Goal: Task Accomplishment & Management: Manage account settings

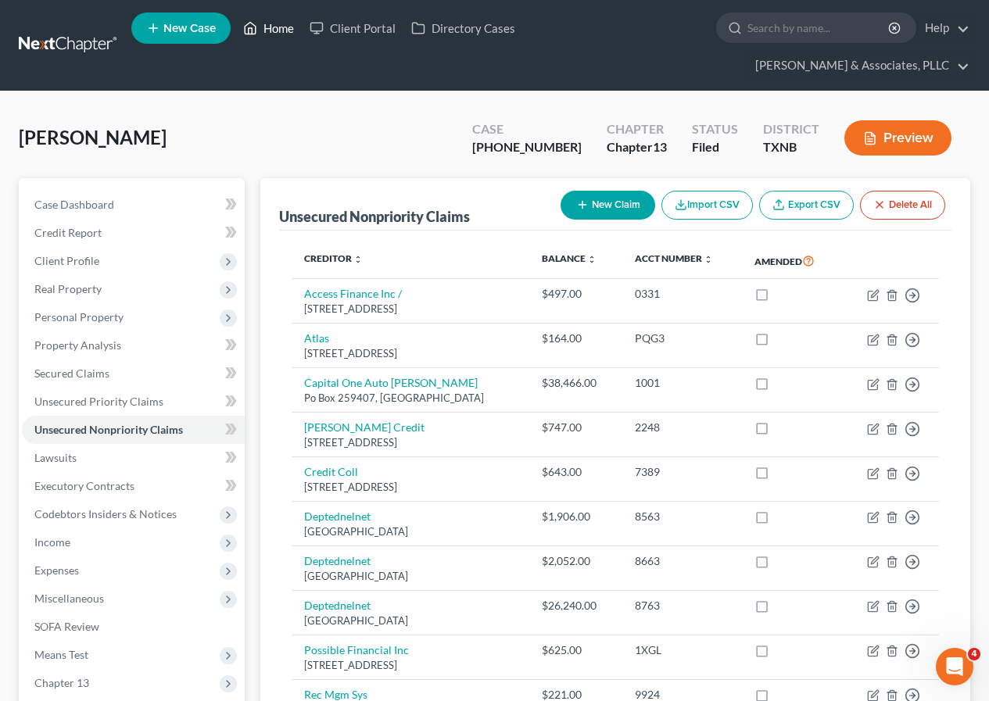
click at [275, 25] on link "Home" at bounding box center [268, 28] width 66 height 28
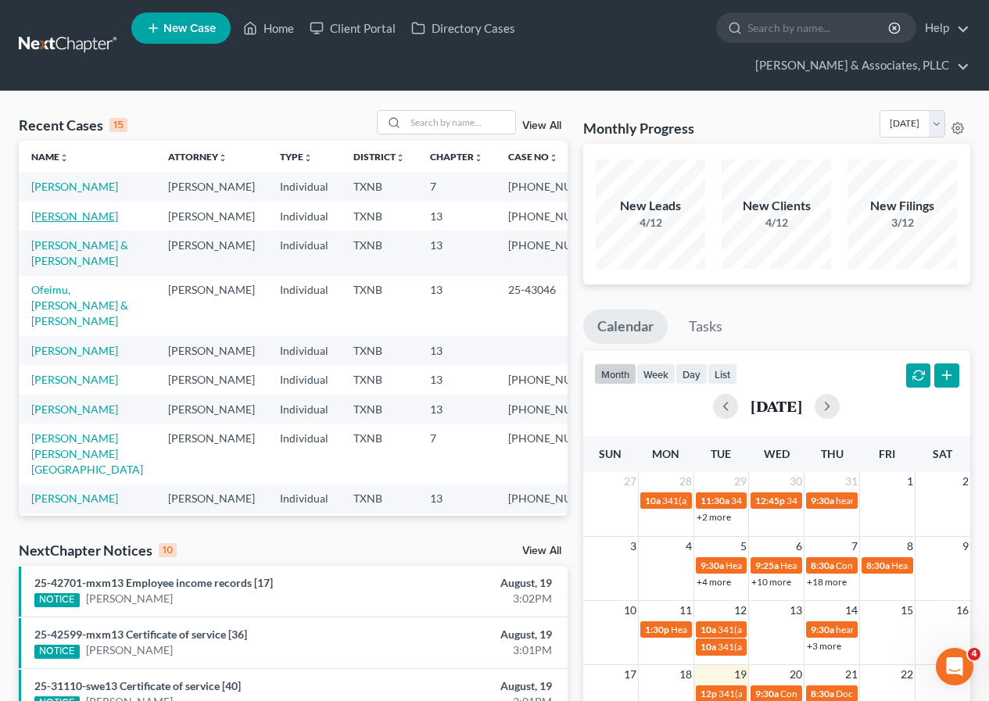
click at [65, 223] on link "[PERSON_NAME]" at bounding box center [74, 216] width 87 height 13
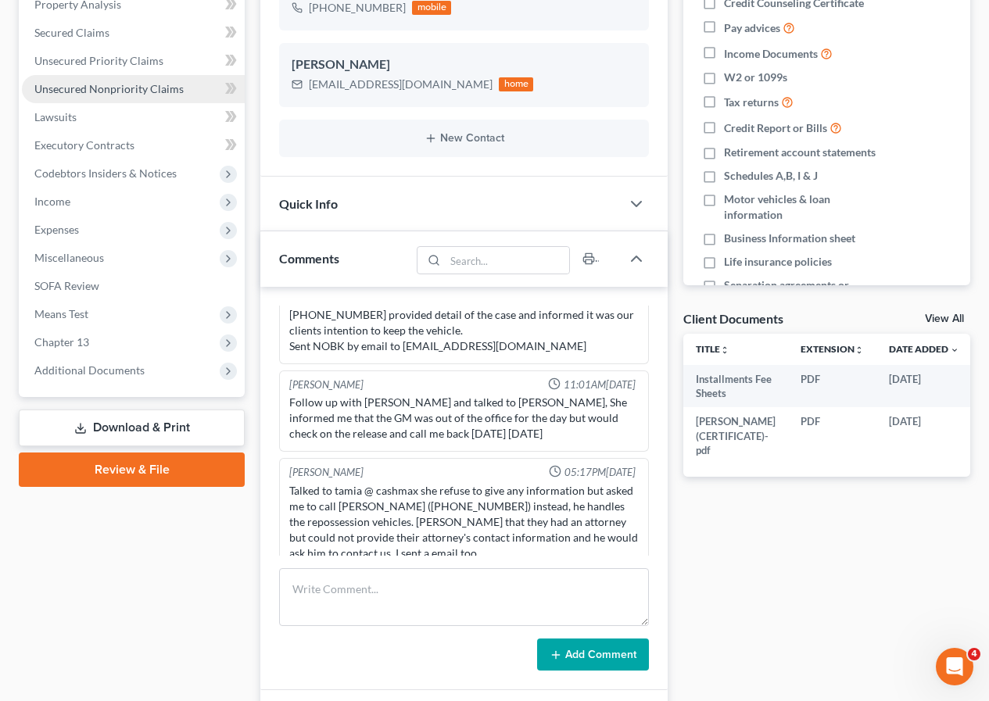
scroll to position [391, 0]
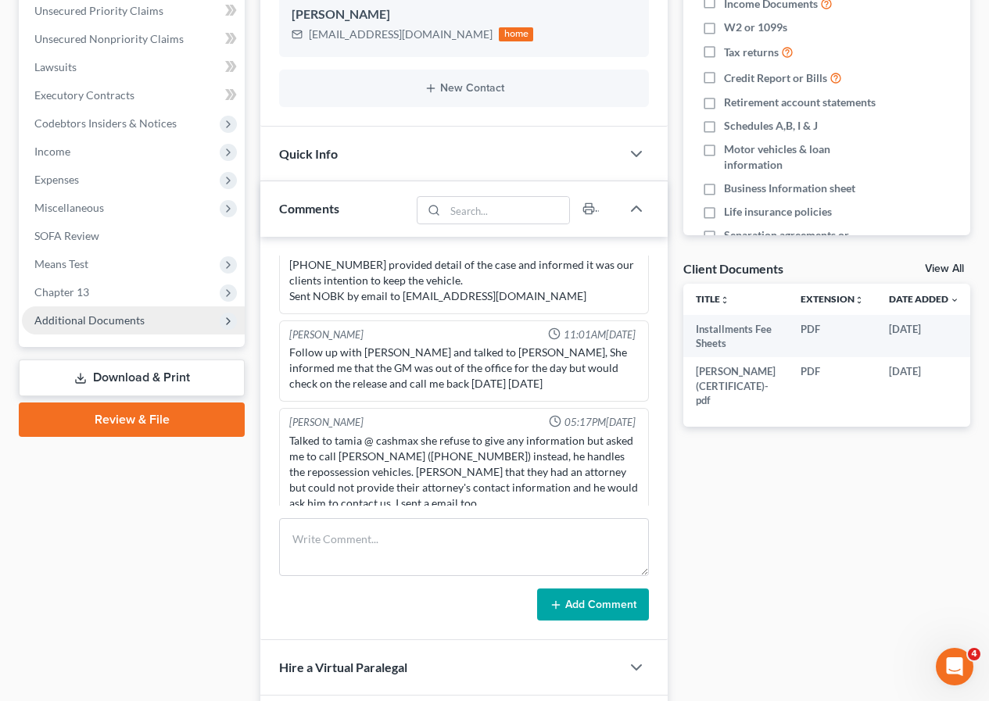
click at [105, 319] on span "Additional Documents" at bounding box center [89, 320] width 110 height 13
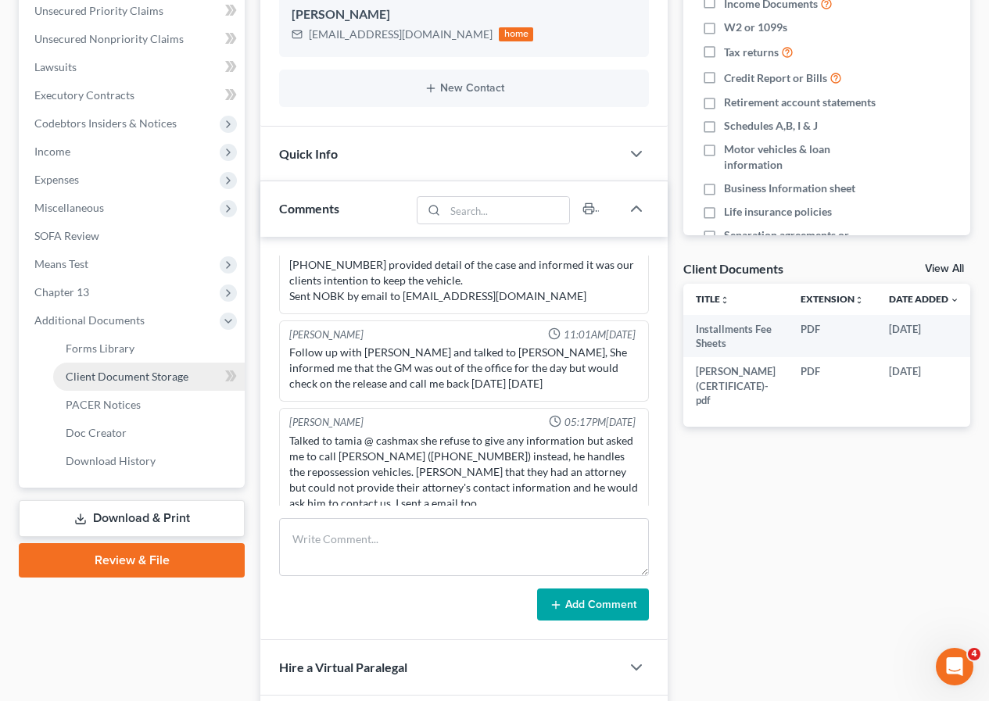
click at [130, 378] on span "Client Document Storage" at bounding box center [127, 376] width 123 height 13
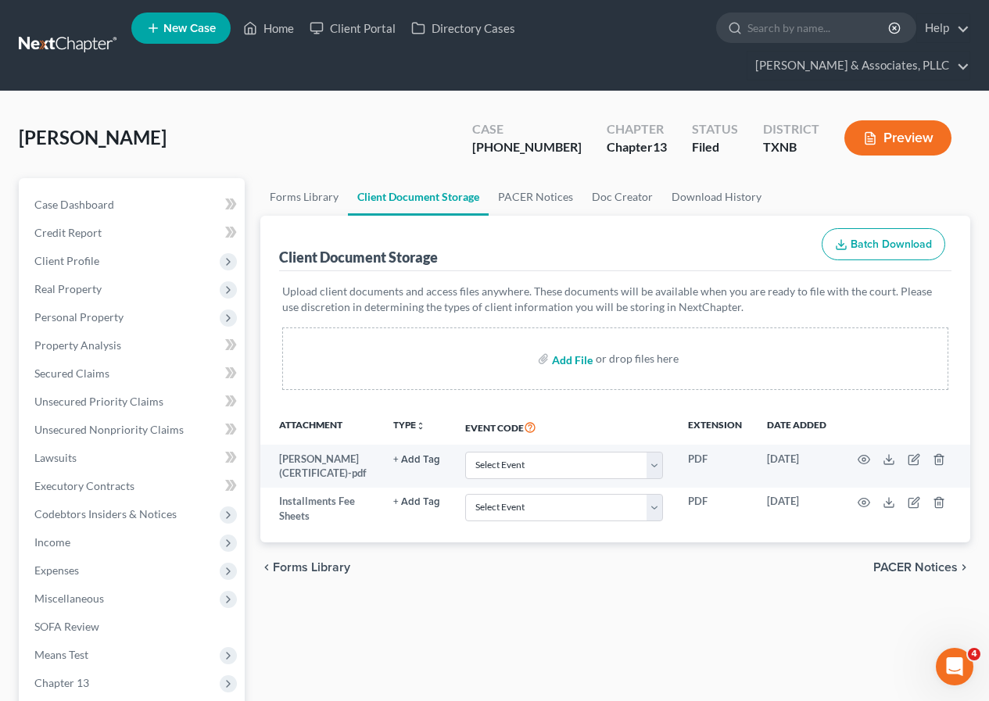
click at [563, 357] on input "file" at bounding box center [571, 359] width 38 height 28
type input "C:\fakepath\COOK Final Ch. 13 Plan.pdf"
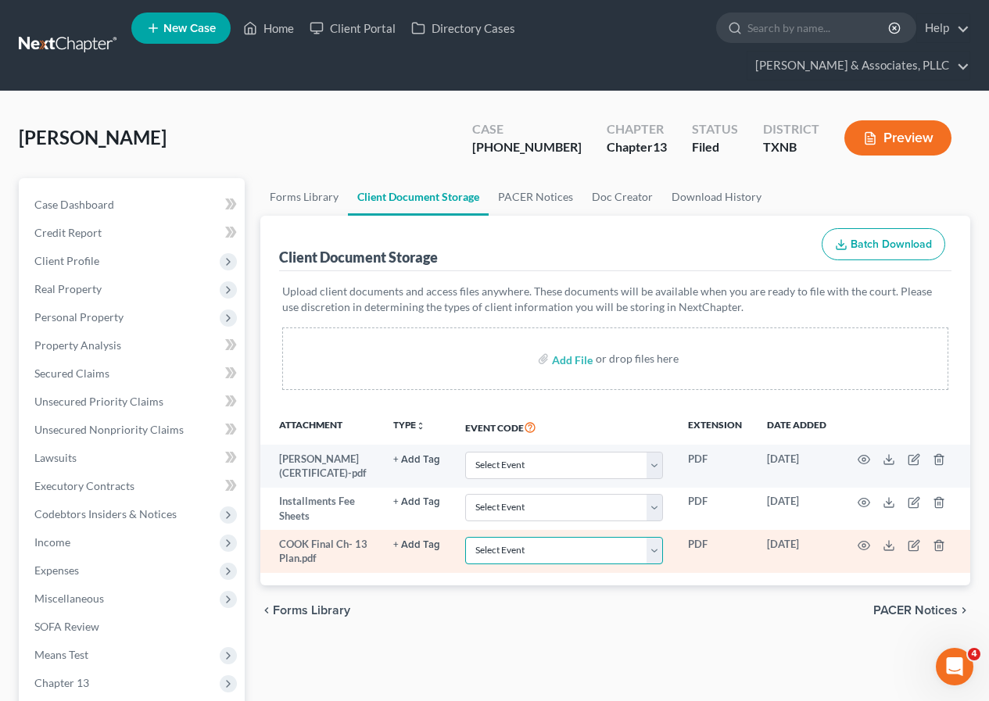
click at [652, 556] on select "Select Event 20 Largest unsecured creditors Amended petition Attachment to Volu…" at bounding box center [564, 550] width 198 height 27
select select "10"
click at [465, 537] on select "Select Event 20 Largest unsecured creditors Amended petition Attachment to Volu…" at bounding box center [564, 550] width 198 height 27
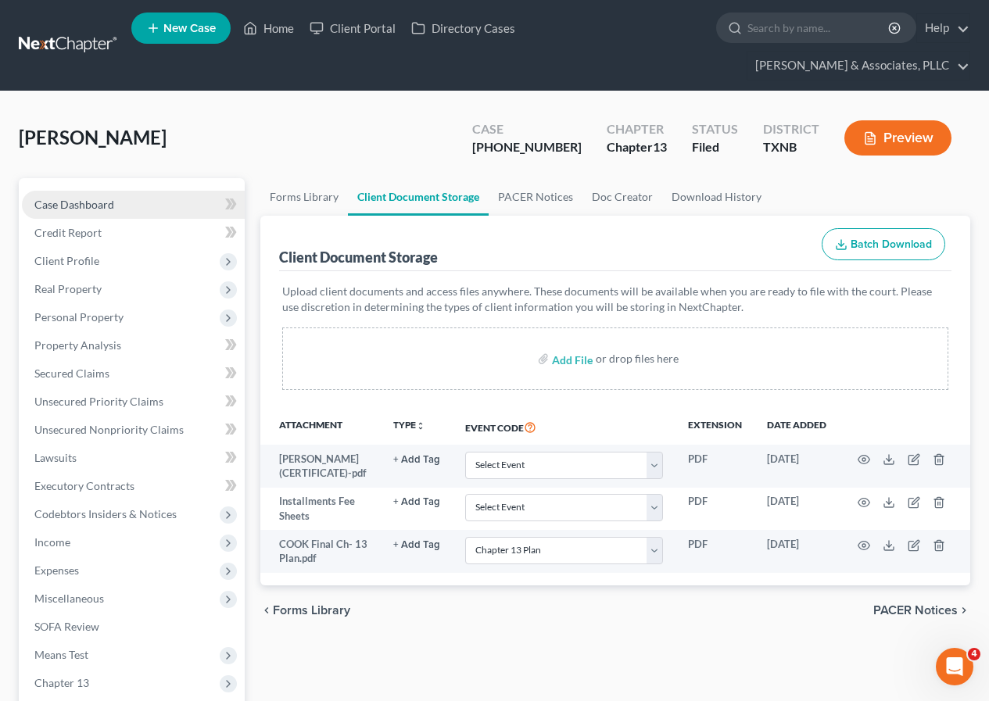
click at [93, 200] on span "Case Dashboard" at bounding box center [74, 204] width 80 height 13
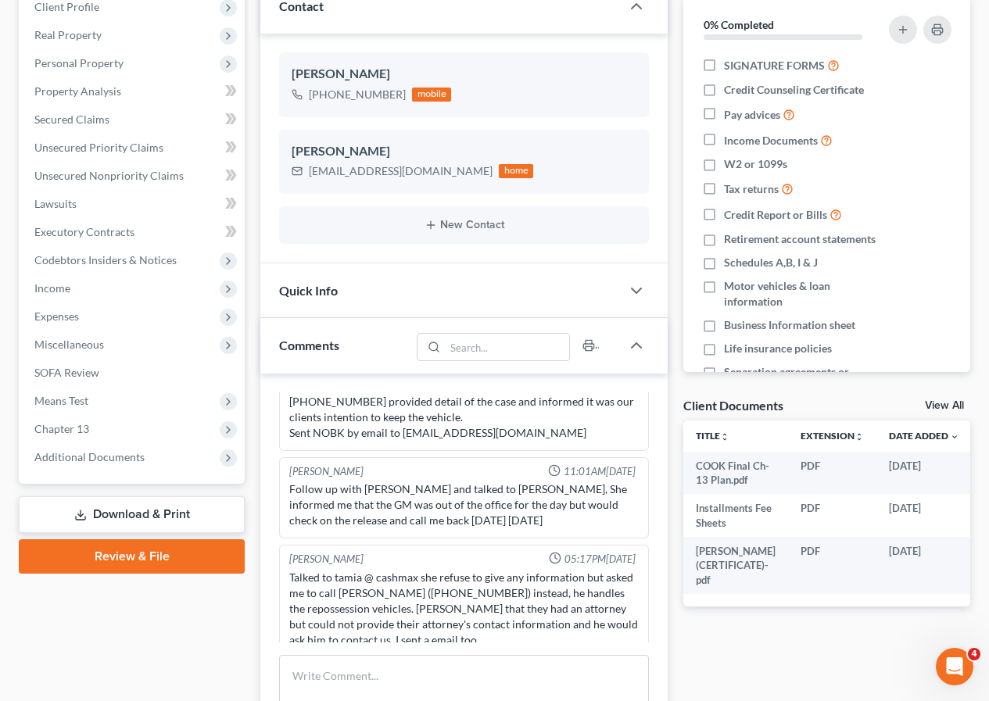
scroll to position [469, 0]
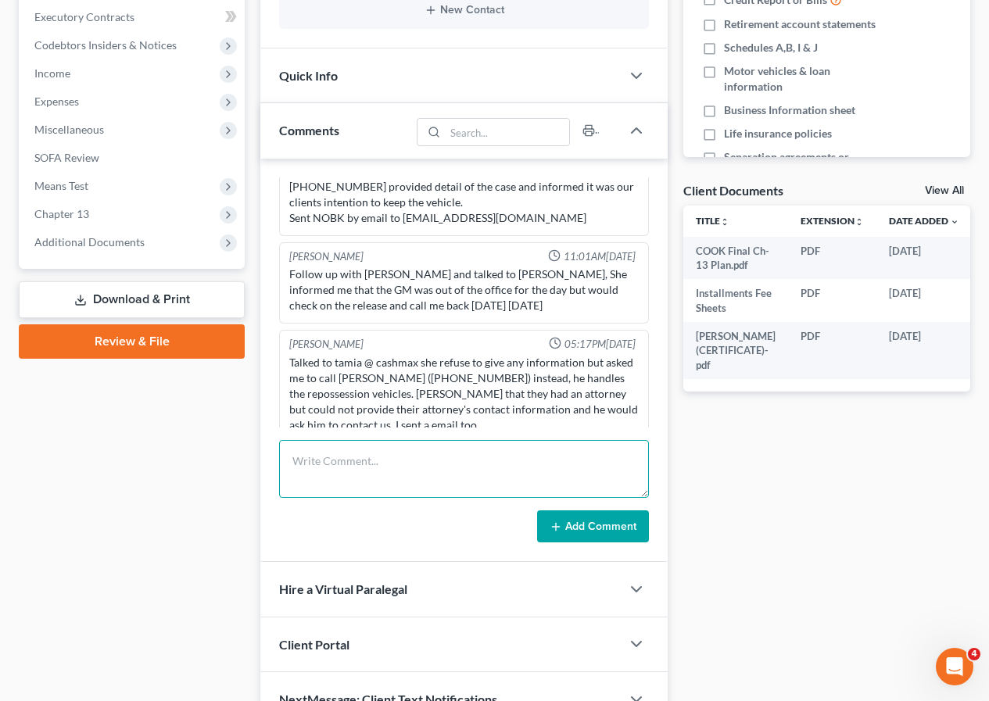
click at [344, 452] on textarea at bounding box center [464, 469] width 370 height 58
type textarea "Ch. 13 Plan is attached"
click at [583, 531] on button "Add Comment" at bounding box center [593, 527] width 112 height 33
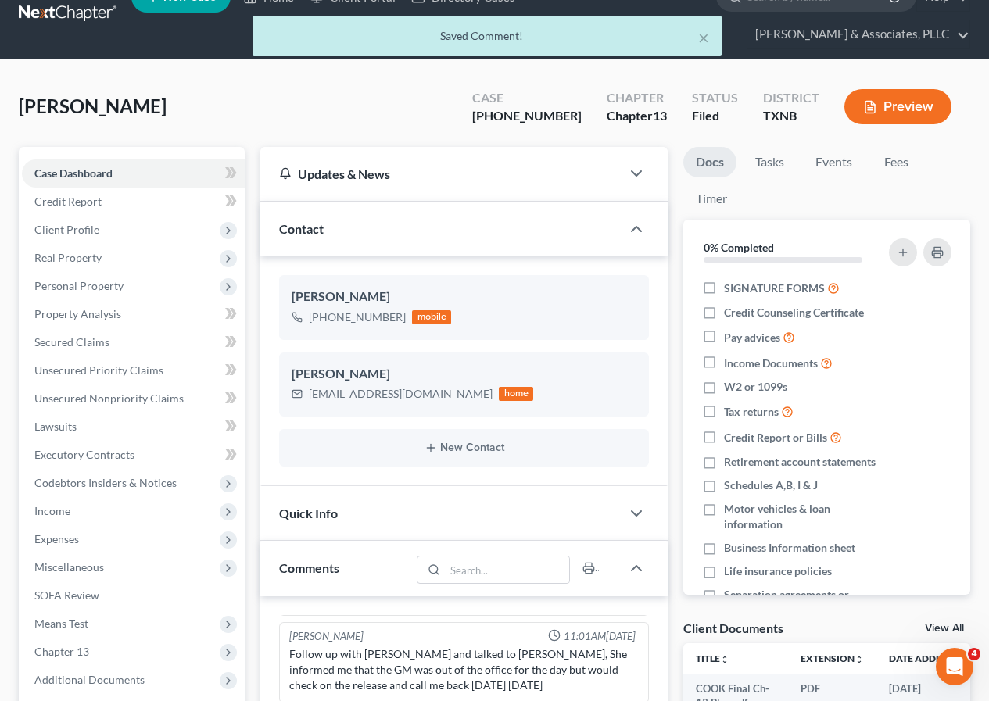
scroll to position [0, 0]
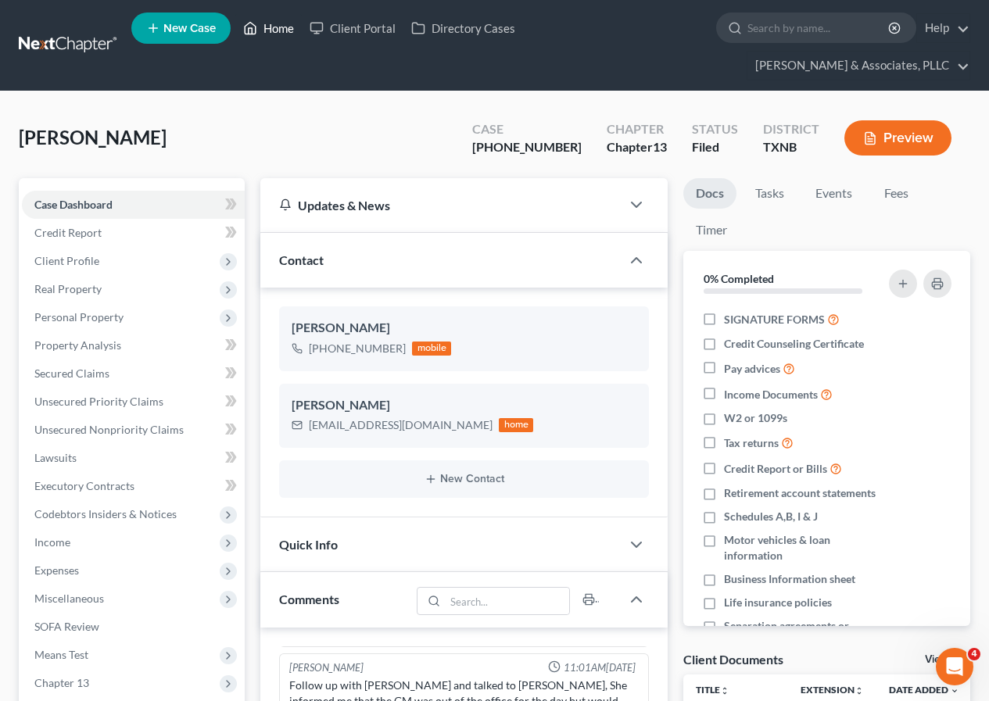
click at [280, 32] on link "Home" at bounding box center [268, 28] width 66 height 28
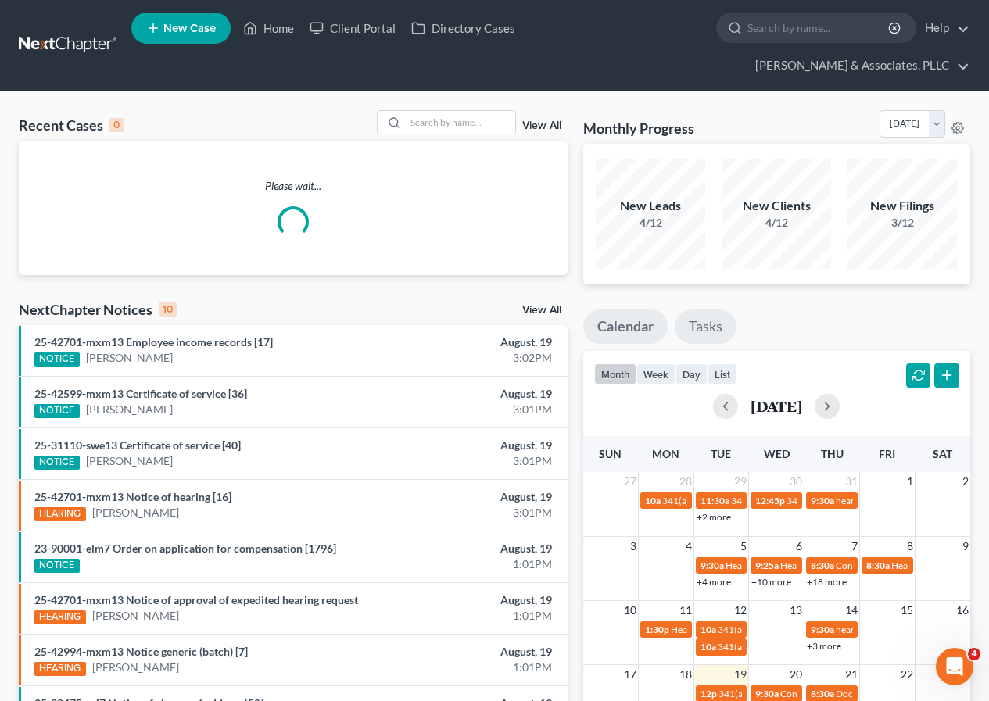
click at [706, 321] on link "Tasks" at bounding box center [706, 327] width 62 height 34
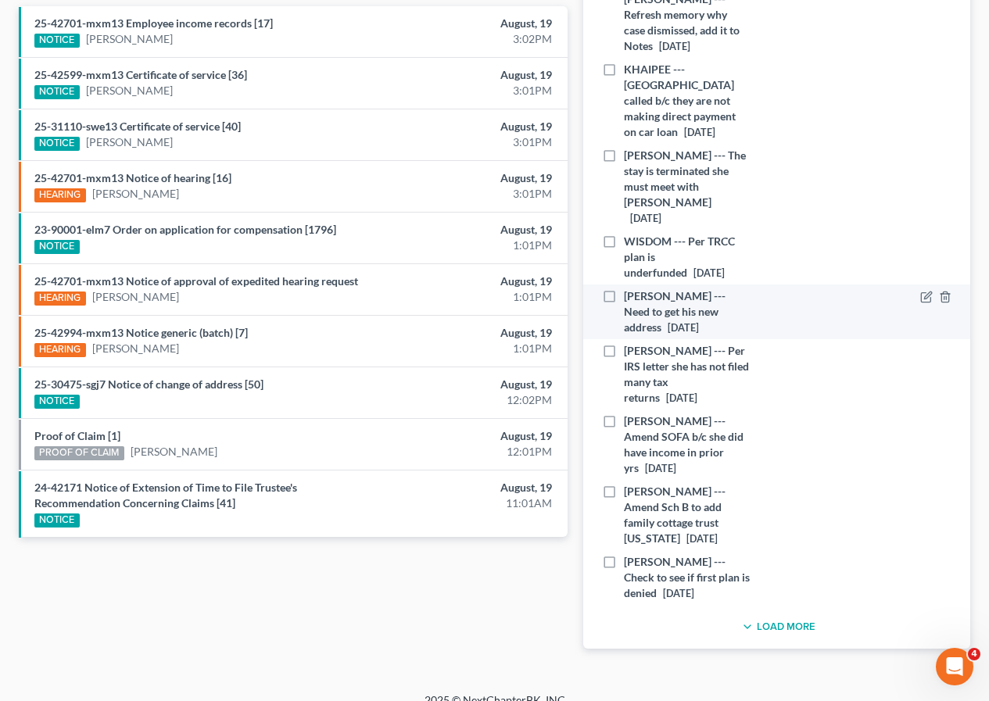
scroll to position [564, 0]
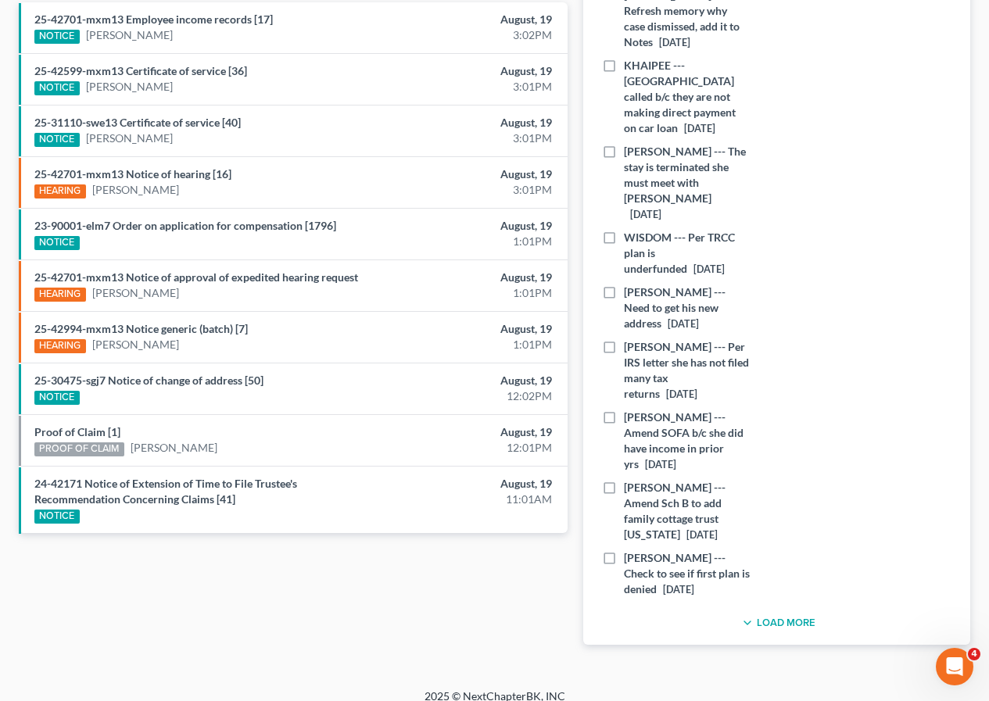
click at [784, 614] on button "Load More" at bounding box center [776, 623] width 77 height 19
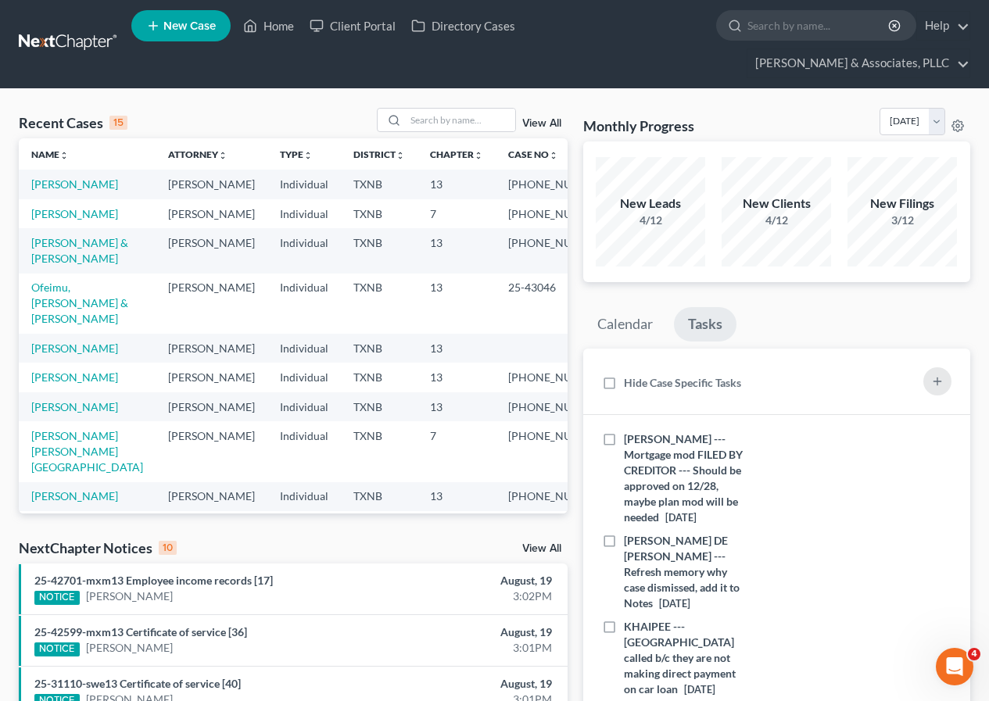
scroll to position [0, 0]
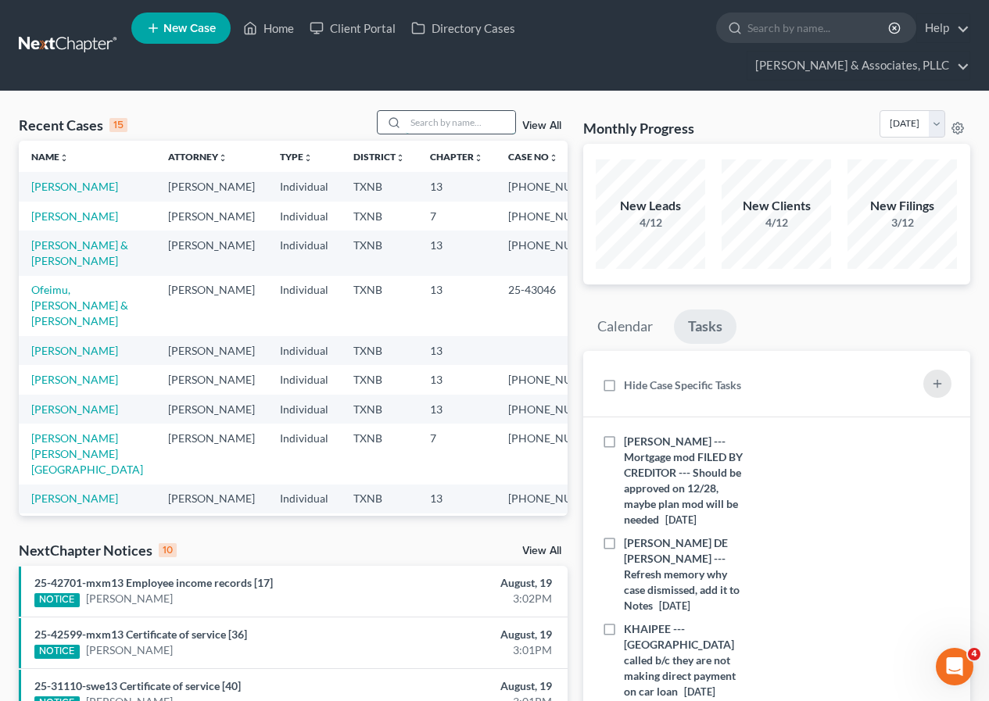
click at [462, 122] on input "search" at bounding box center [460, 122] width 109 height 23
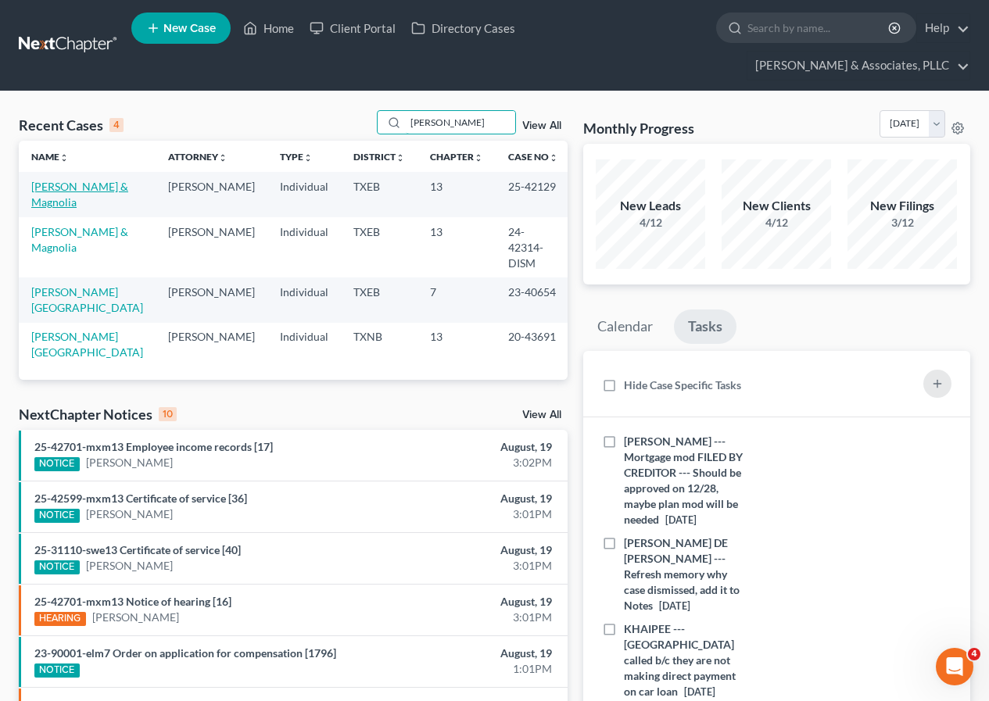
type input "[PERSON_NAME]"
click at [63, 199] on link "[PERSON_NAME] & Magnolia" at bounding box center [79, 194] width 97 height 29
select select "2"
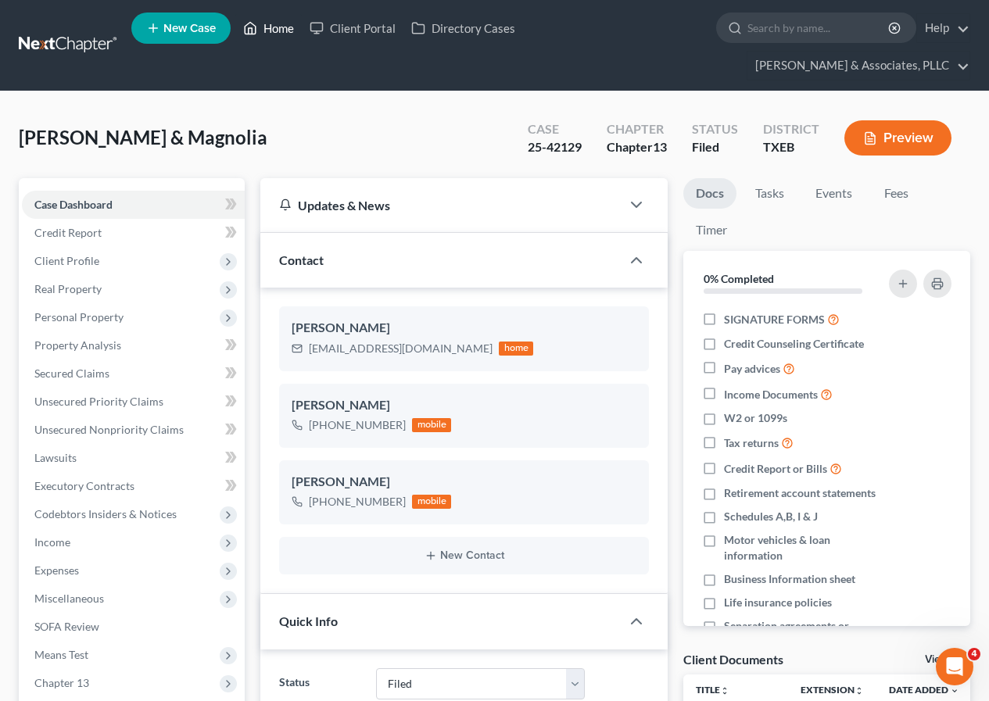
click at [280, 23] on link "Home" at bounding box center [268, 28] width 66 height 28
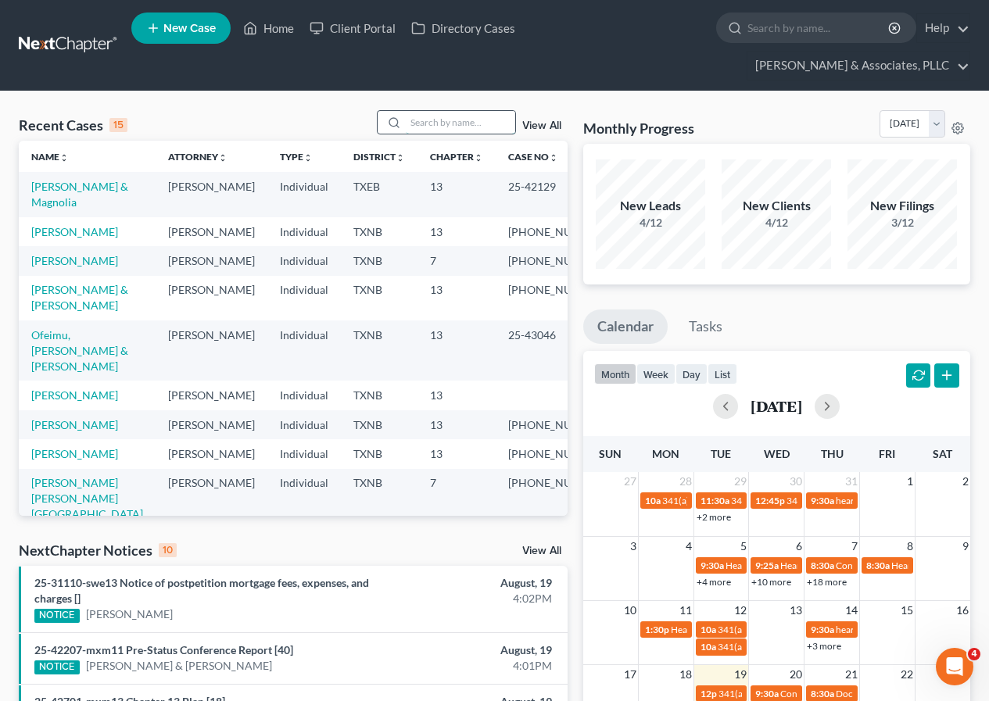
click at [440, 124] on input "search" at bounding box center [460, 122] width 109 height 23
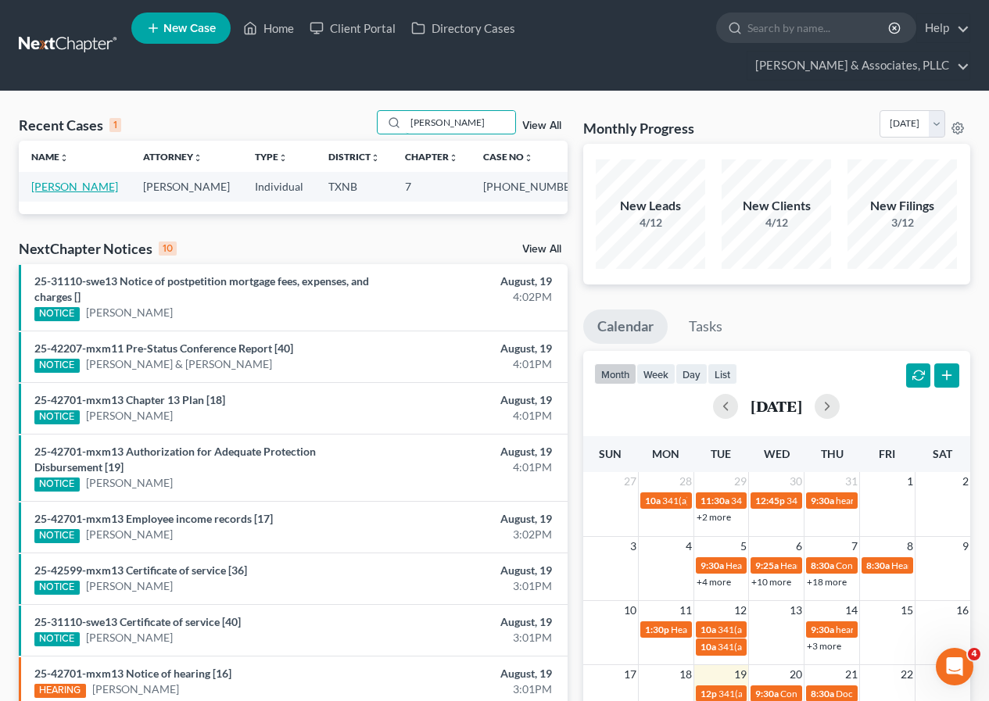
type input "[PERSON_NAME]"
click at [72, 185] on link "[PERSON_NAME]" at bounding box center [74, 186] width 87 height 13
select select "2"
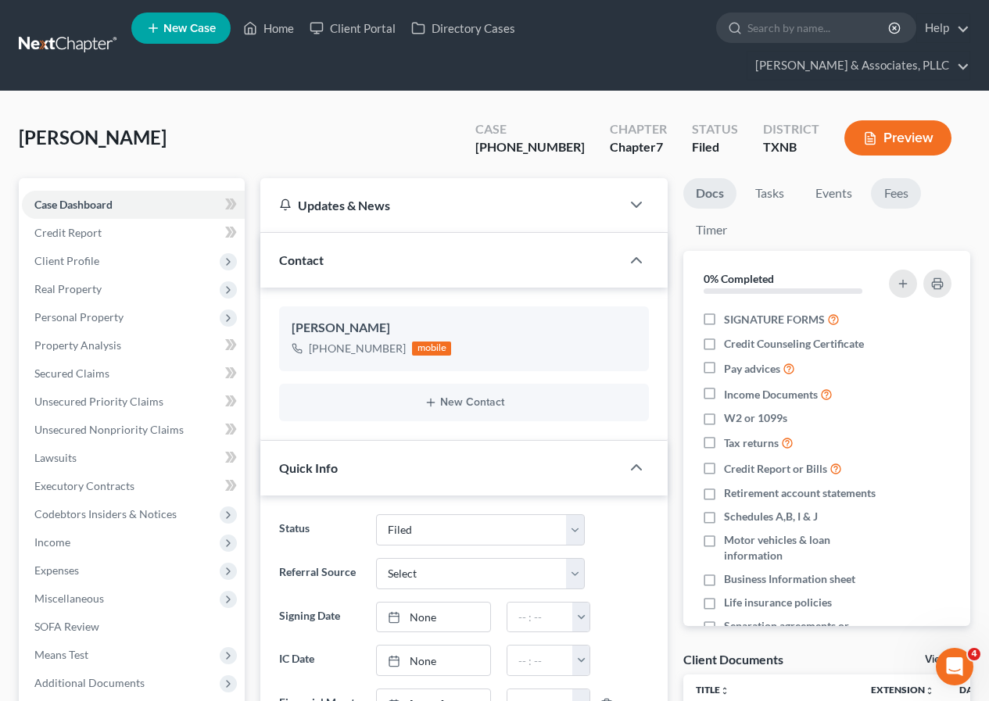
click at [892, 191] on link "Fees" at bounding box center [896, 193] width 50 height 30
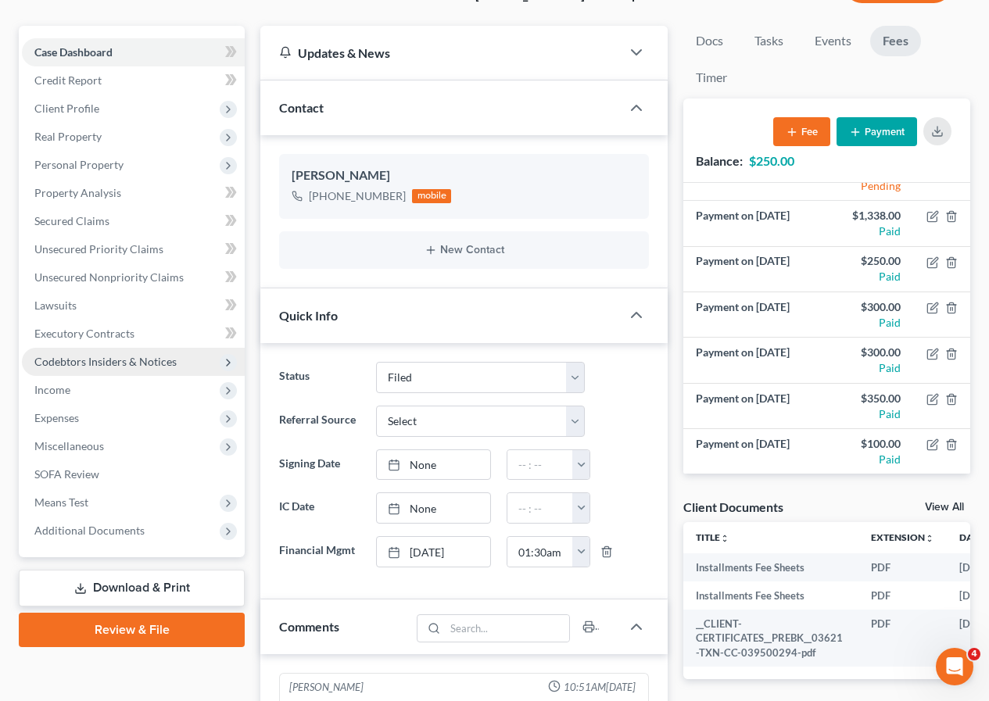
scroll to position [156, 0]
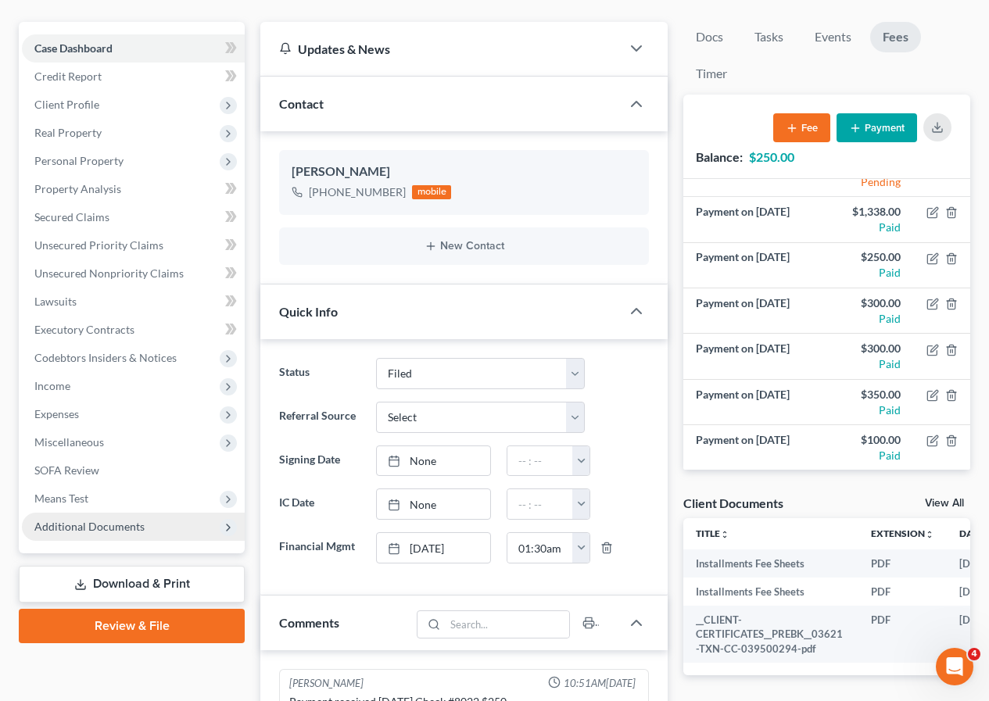
click at [109, 534] on span "Additional Documents" at bounding box center [133, 527] width 223 height 28
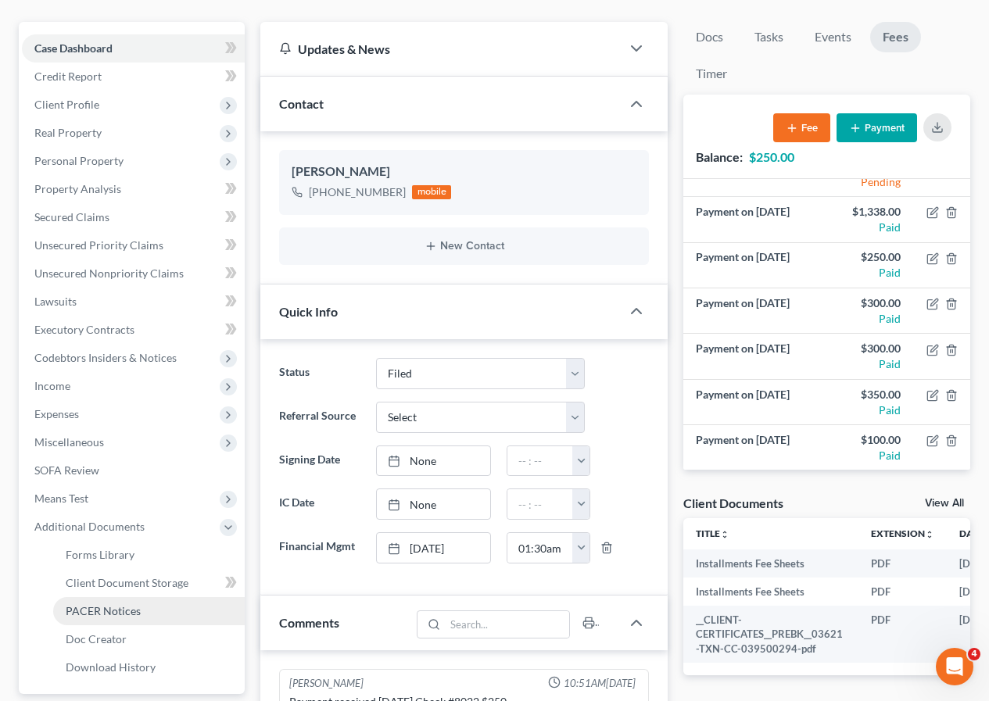
click at [124, 605] on span "PACER Notices" at bounding box center [103, 611] width 75 height 13
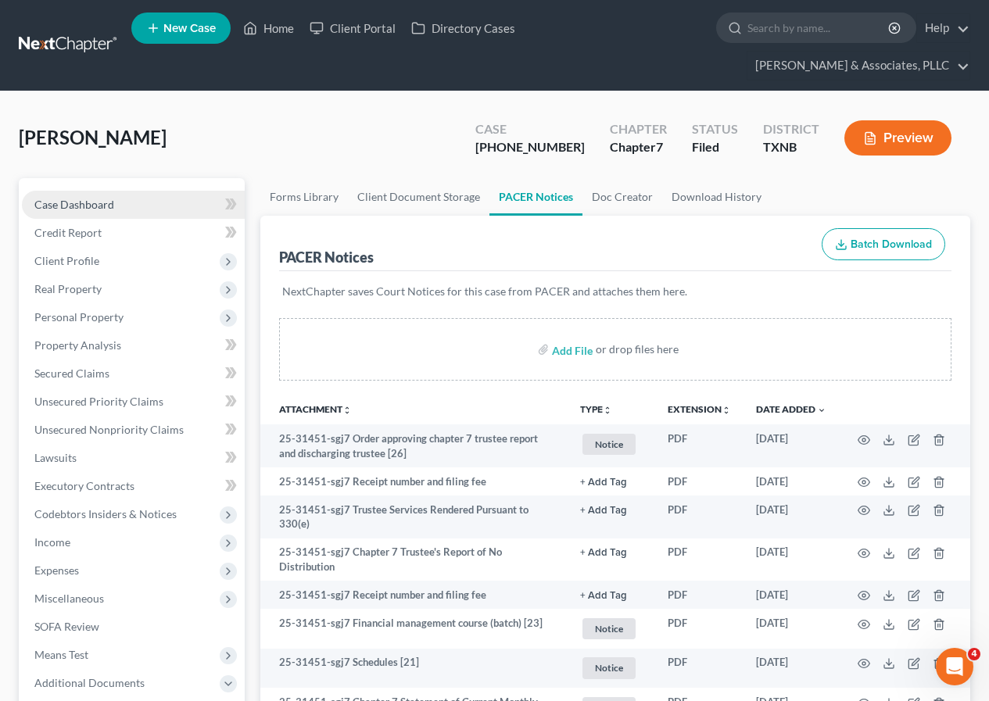
click at [81, 196] on link "Case Dashboard" at bounding box center [133, 205] width 223 height 28
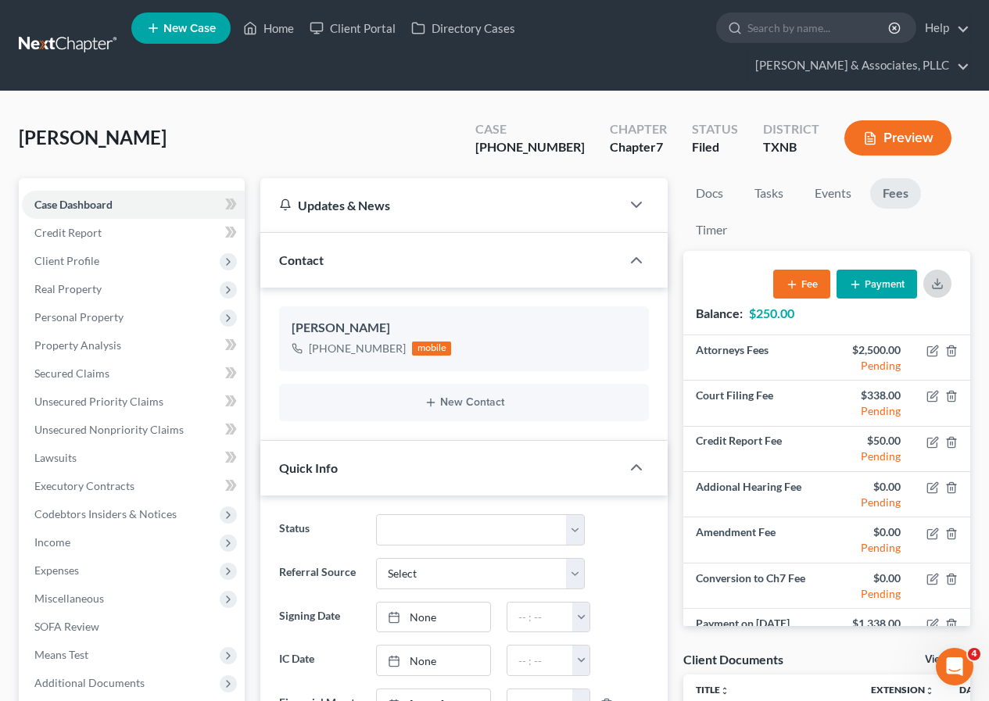
click at [936, 285] on icon "button" at bounding box center [937, 284] width 13 height 13
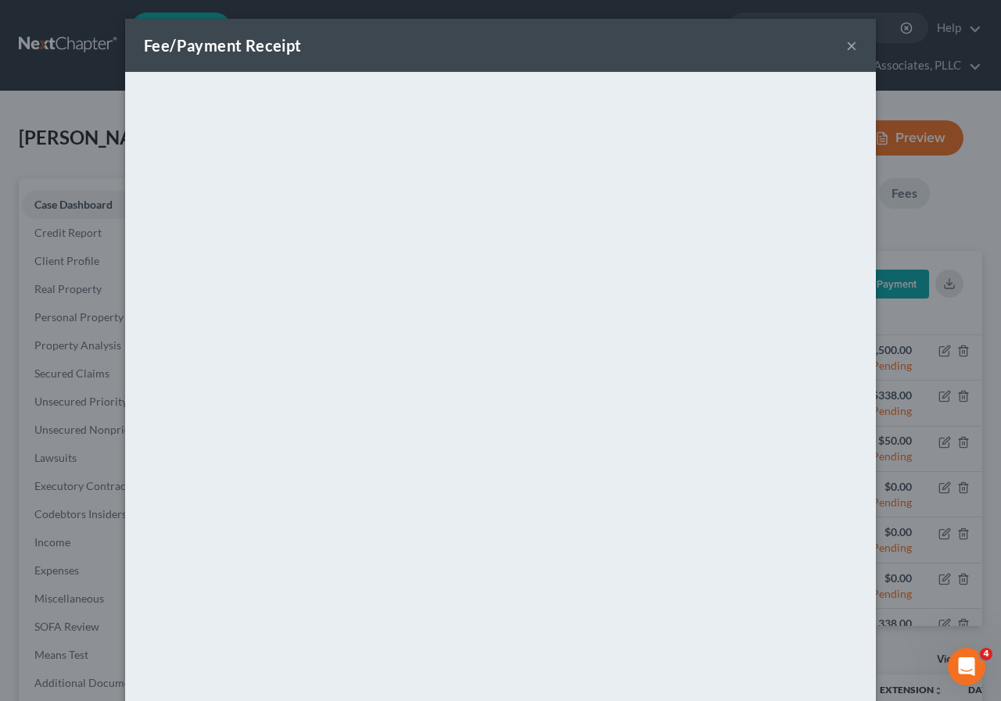
click at [846, 45] on button "×" at bounding box center [851, 45] width 11 height 19
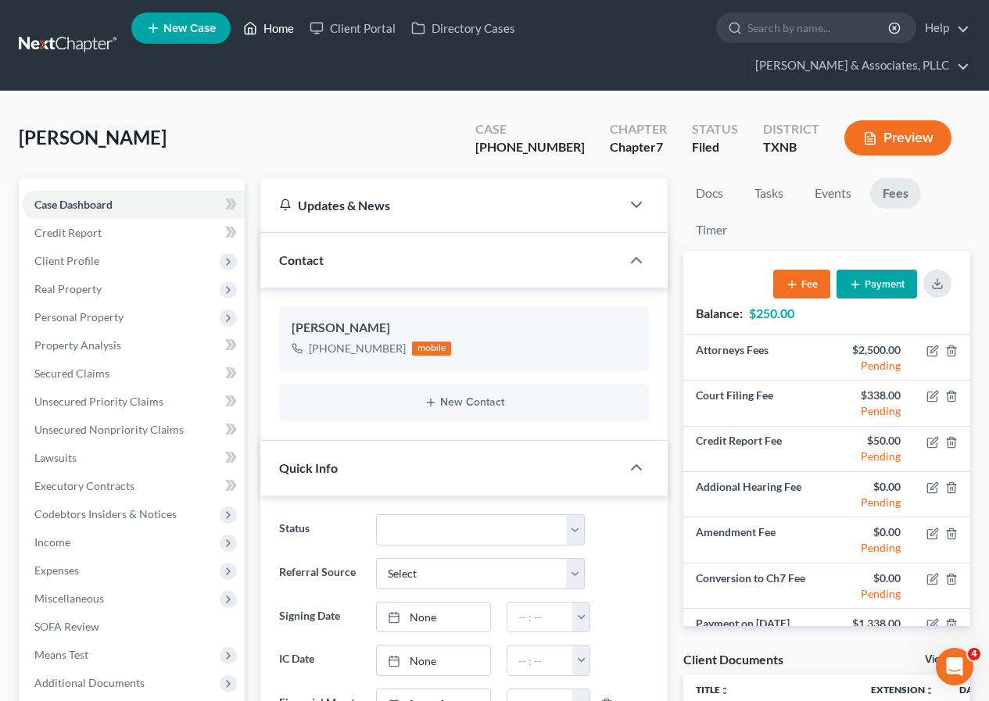
click at [283, 27] on link "Home" at bounding box center [268, 28] width 66 height 28
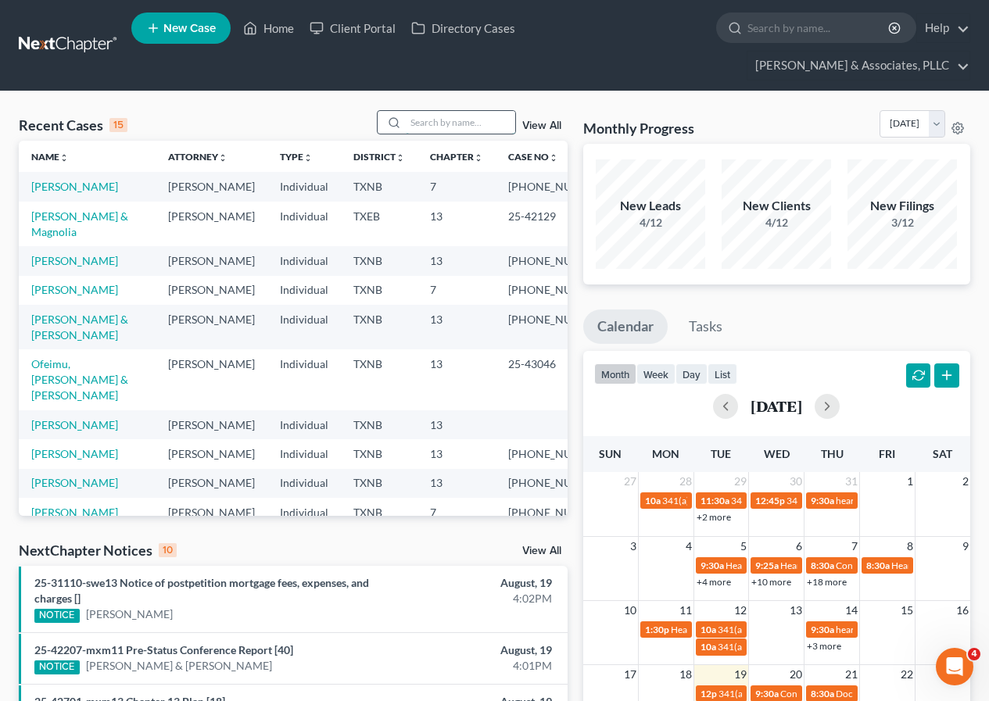
click at [431, 118] on input "search" at bounding box center [460, 122] width 109 height 23
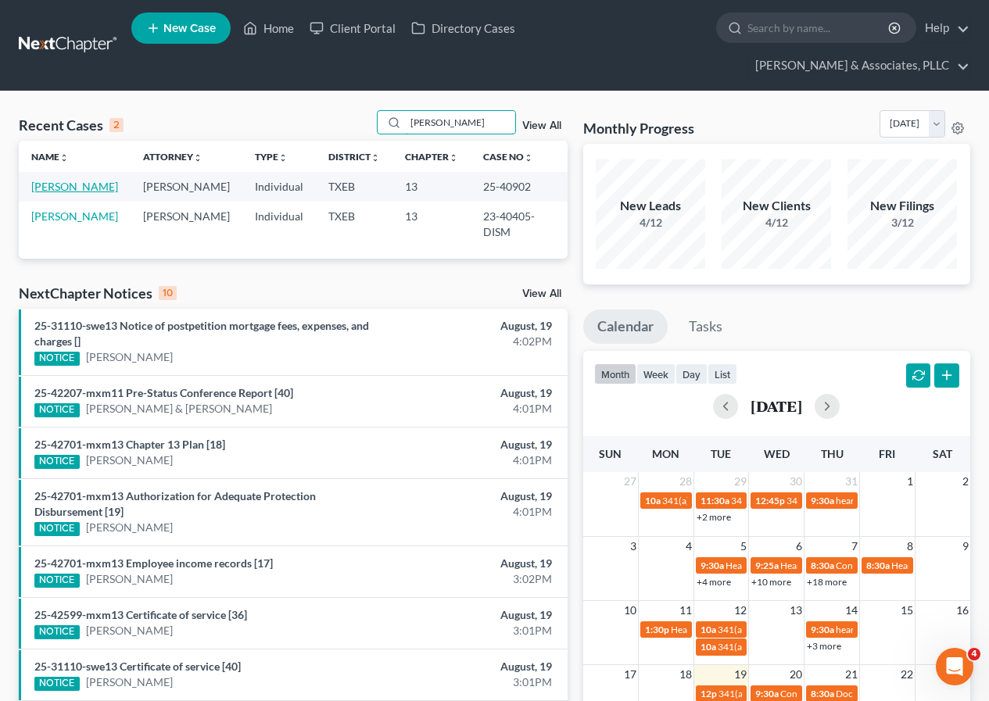
type input "[PERSON_NAME]"
click at [59, 185] on link "[PERSON_NAME]" at bounding box center [74, 186] width 87 height 13
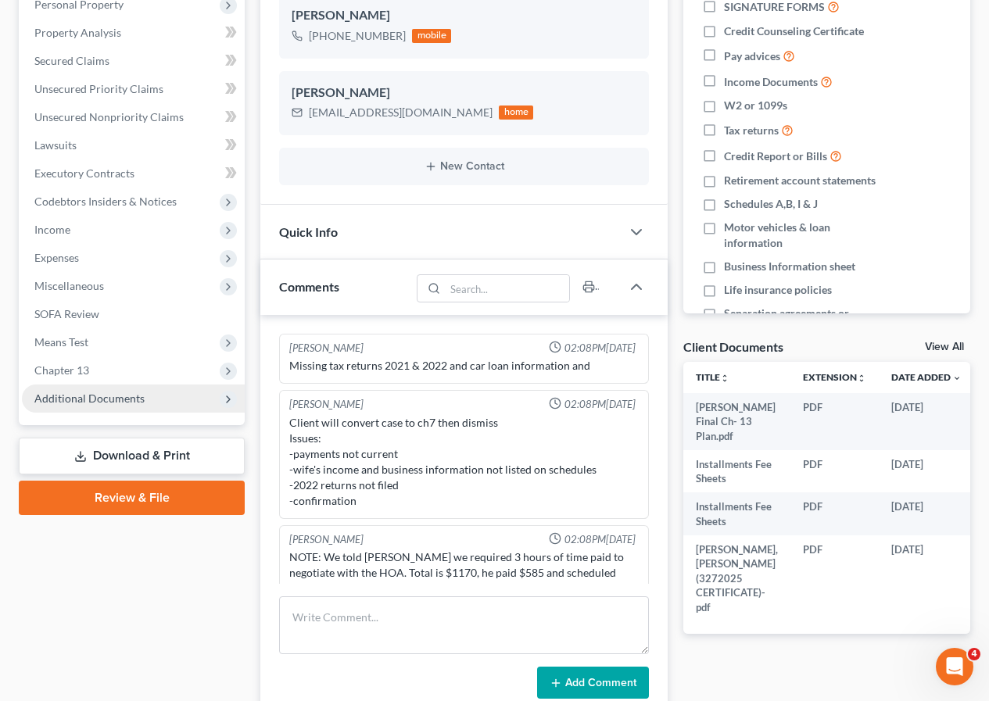
scroll to position [779, 0]
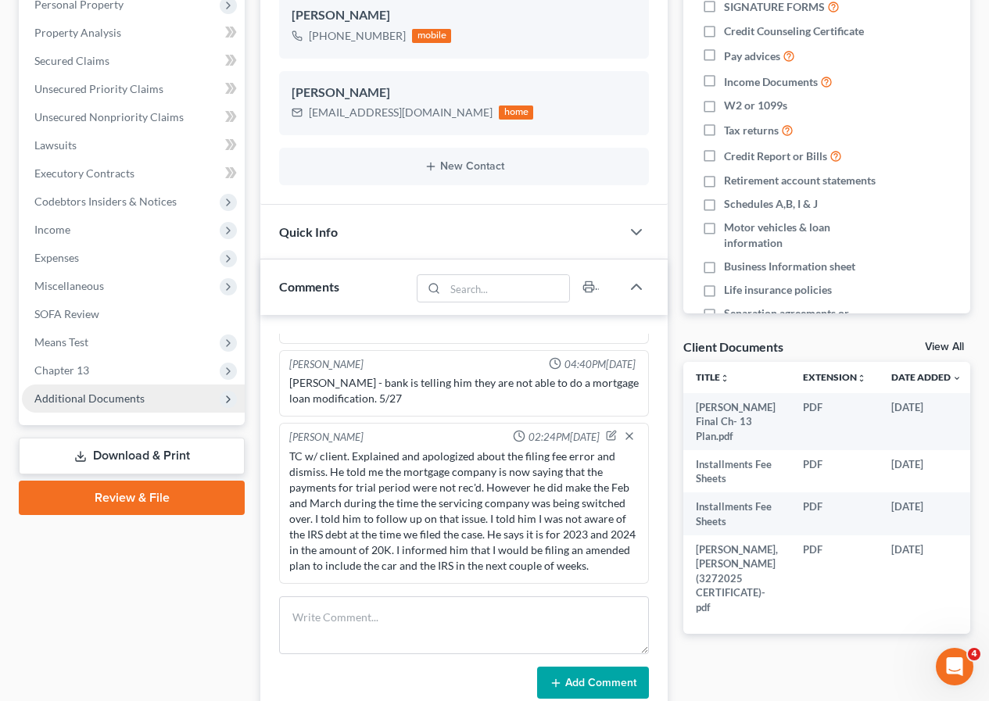
click at [91, 393] on span "Additional Documents" at bounding box center [89, 398] width 110 height 13
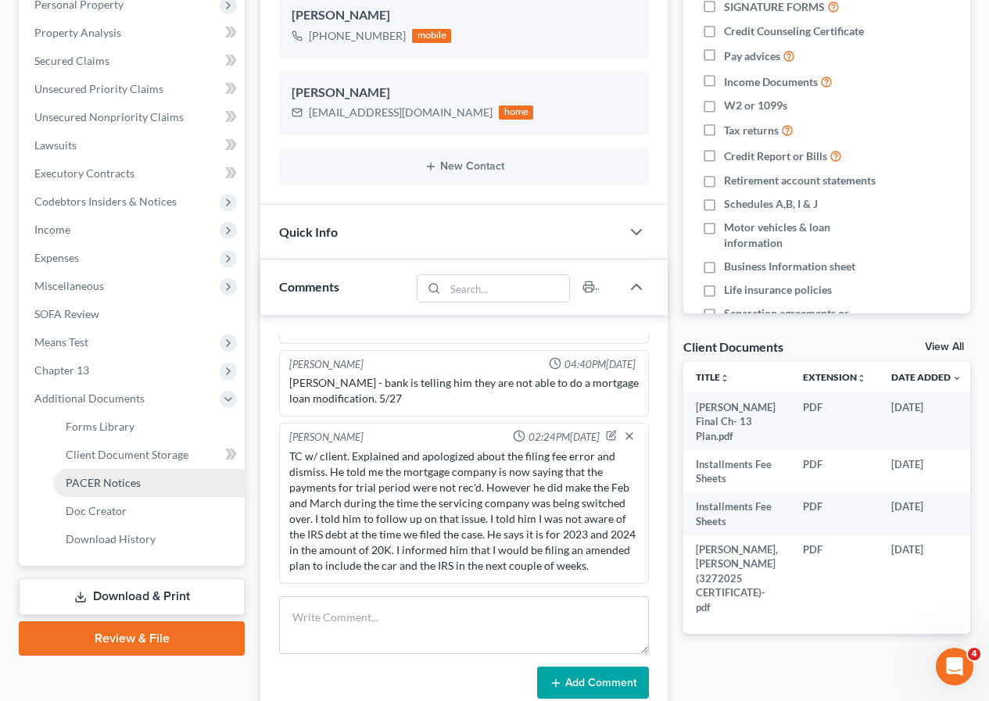
click at [112, 480] on span "PACER Notices" at bounding box center [103, 482] width 75 height 13
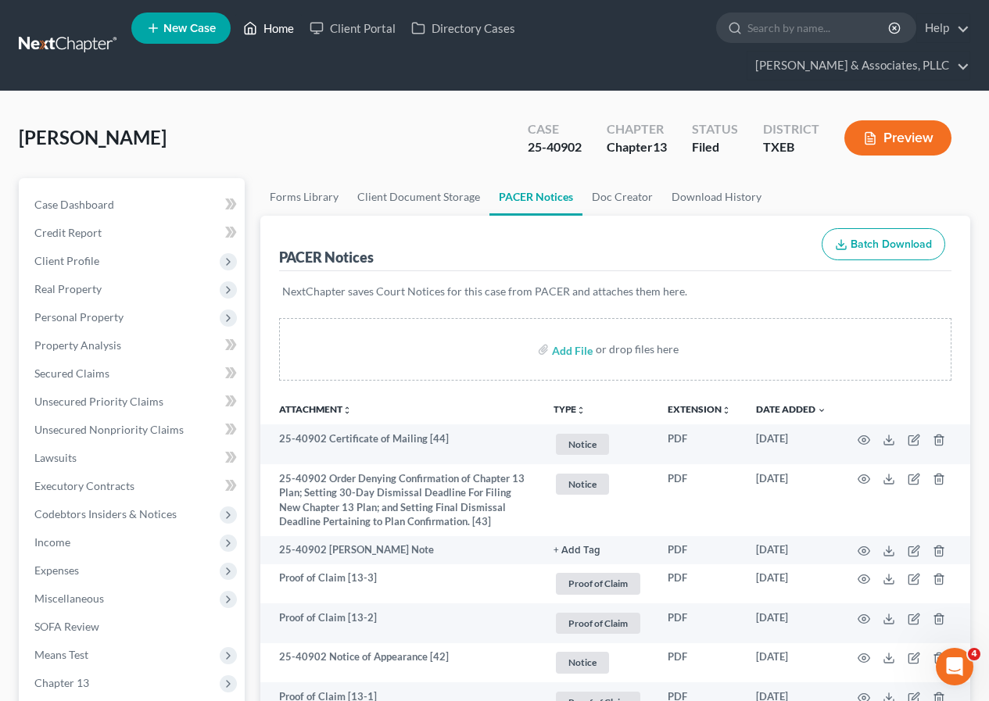
click at [278, 23] on link "Home" at bounding box center [268, 28] width 66 height 28
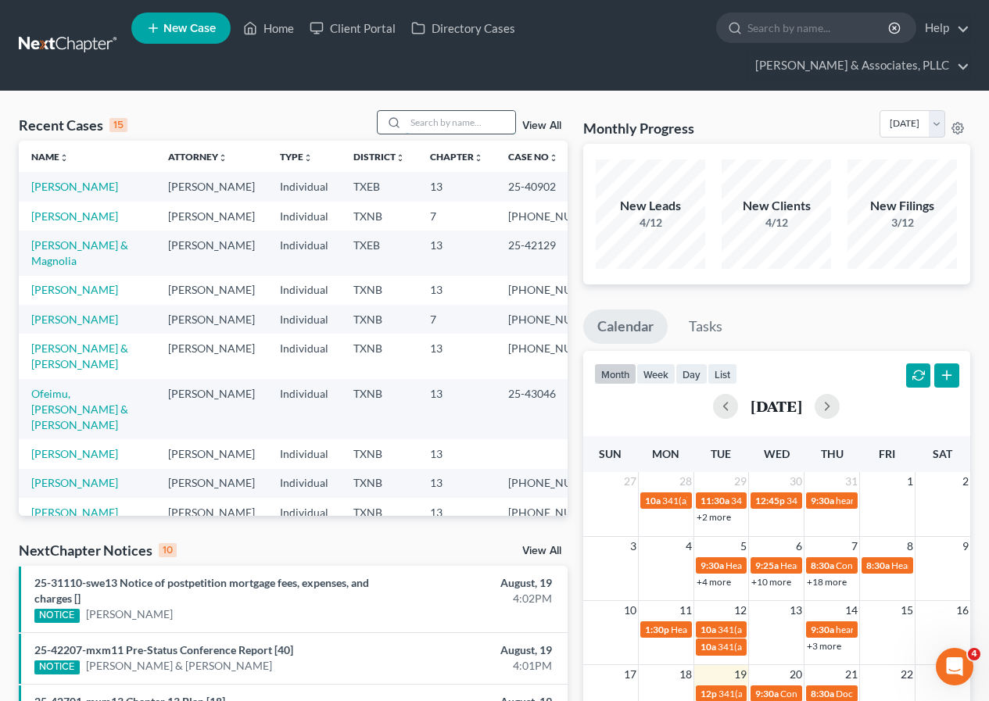
click at [431, 124] on input "search" at bounding box center [460, 122] width 109 height 23
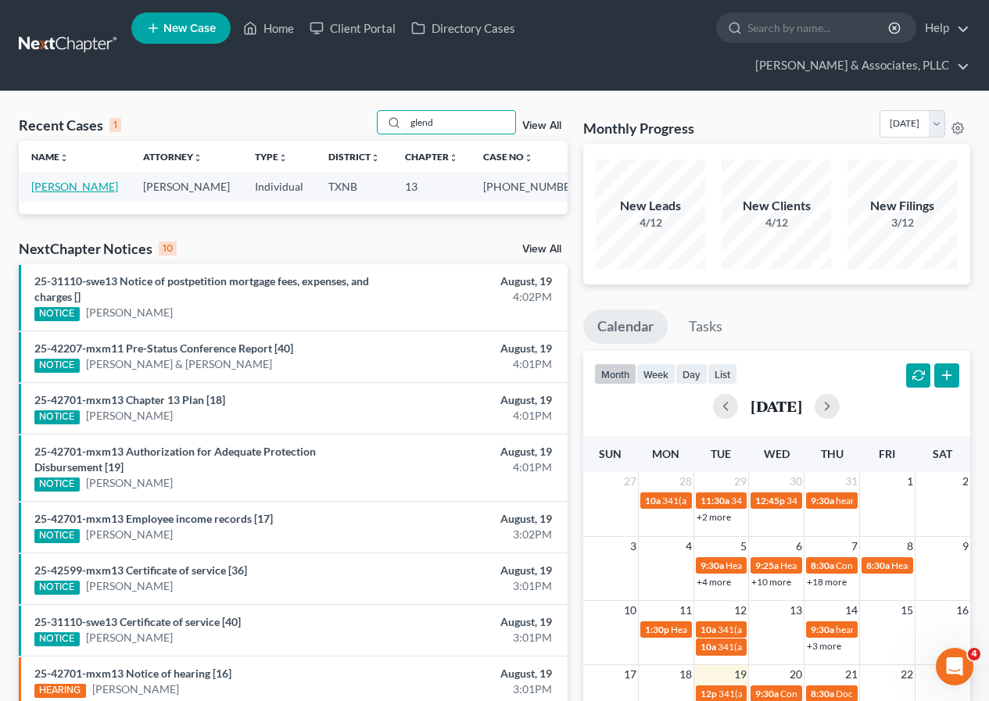
type input "glend"
click at [77, 186] on link "[PERSON_NAME]" at bounding box center [74, 186] width 87 height 13
select select "2"
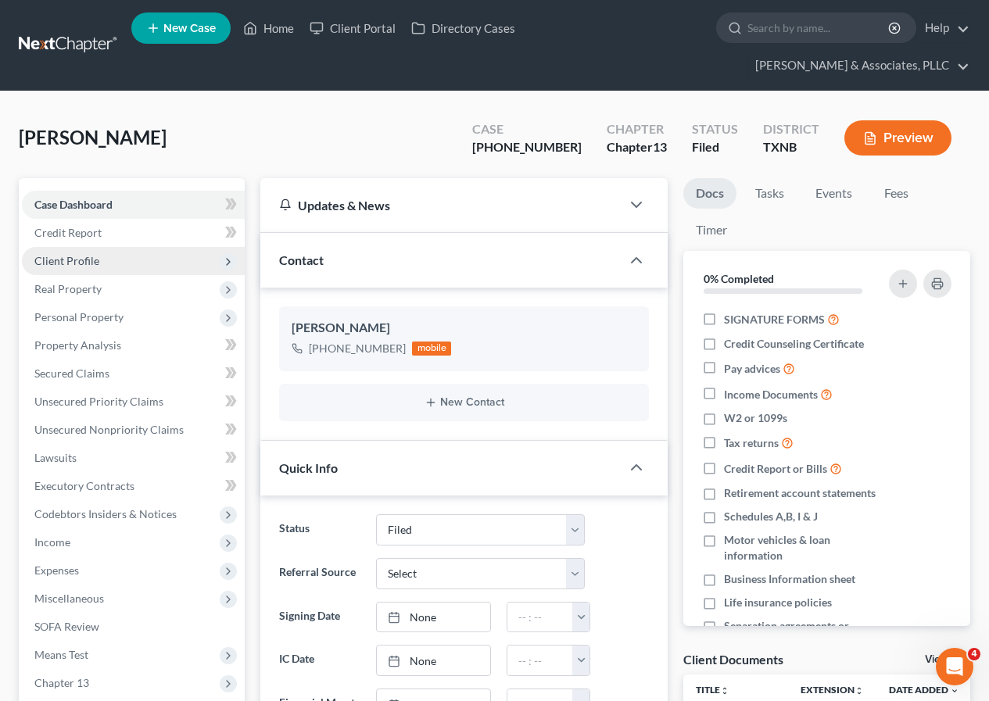
click at [79, 259] on span "Client Profile" at bounding box center [66, 260] width 65 height 13
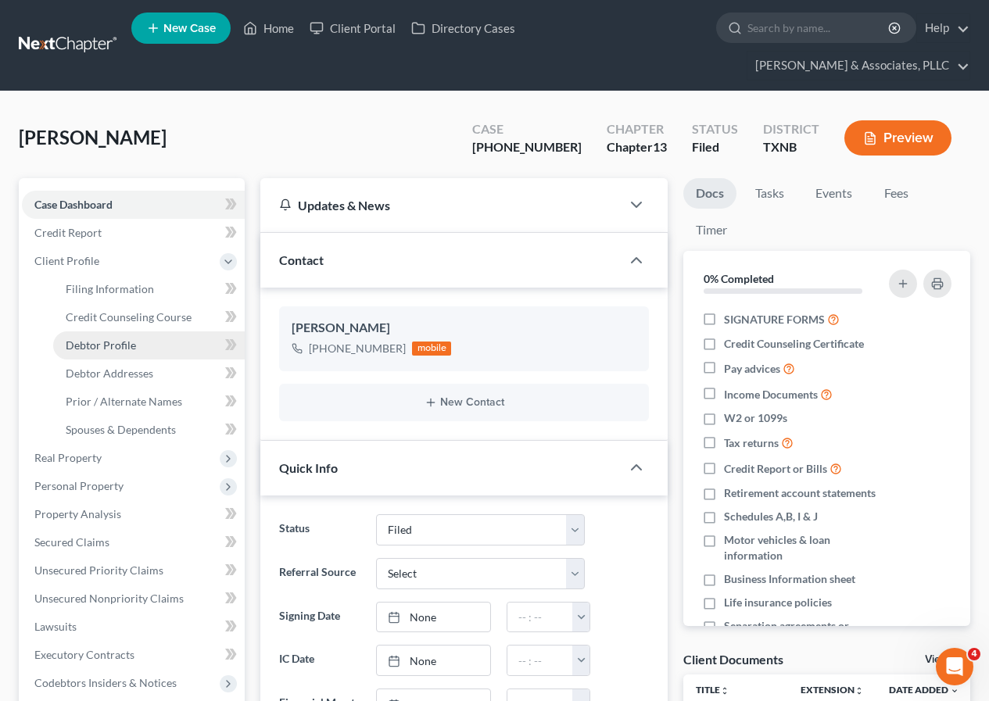
click at [134, 344] on span "Debtor Profile" at bounding box center [101, 345] width 70 height 13
select select "1"
select select "2"
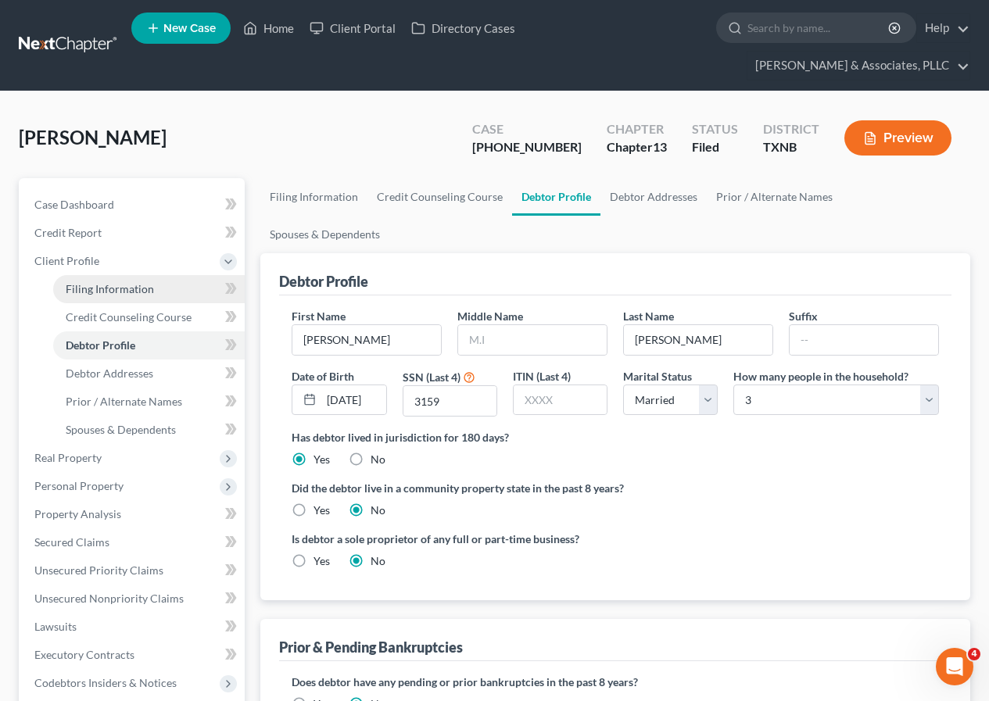
click at [120, 286] on span "Filing Information" at bounding box center [110, 288] width 88 height 13
select select "1"
select select "0"
select select "3"
select select "78"
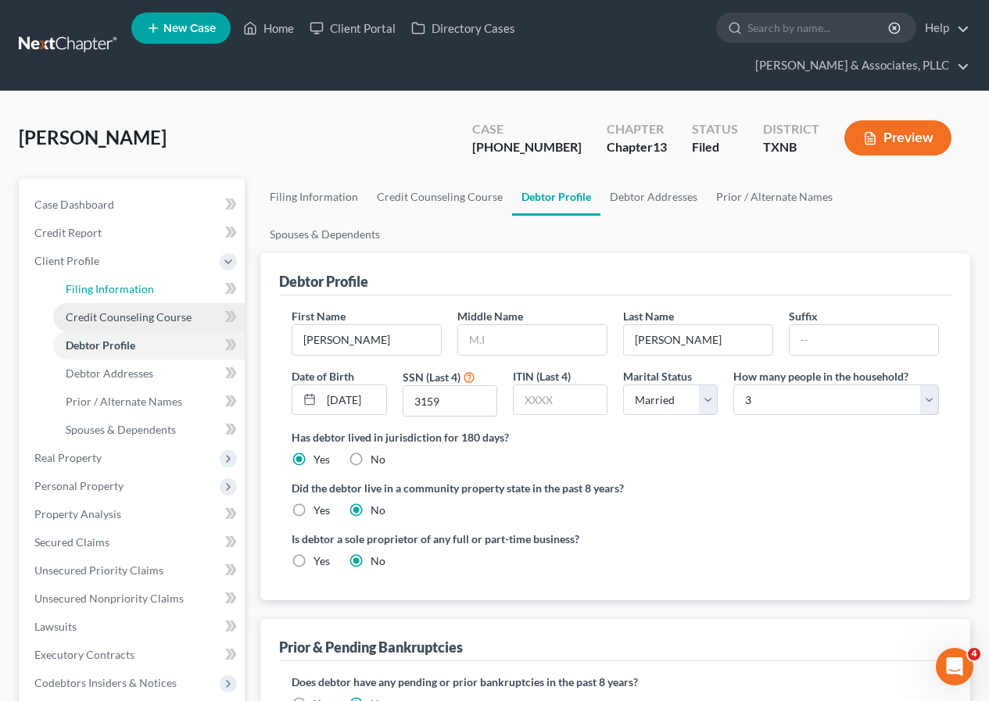
select select "0"
select select "45"
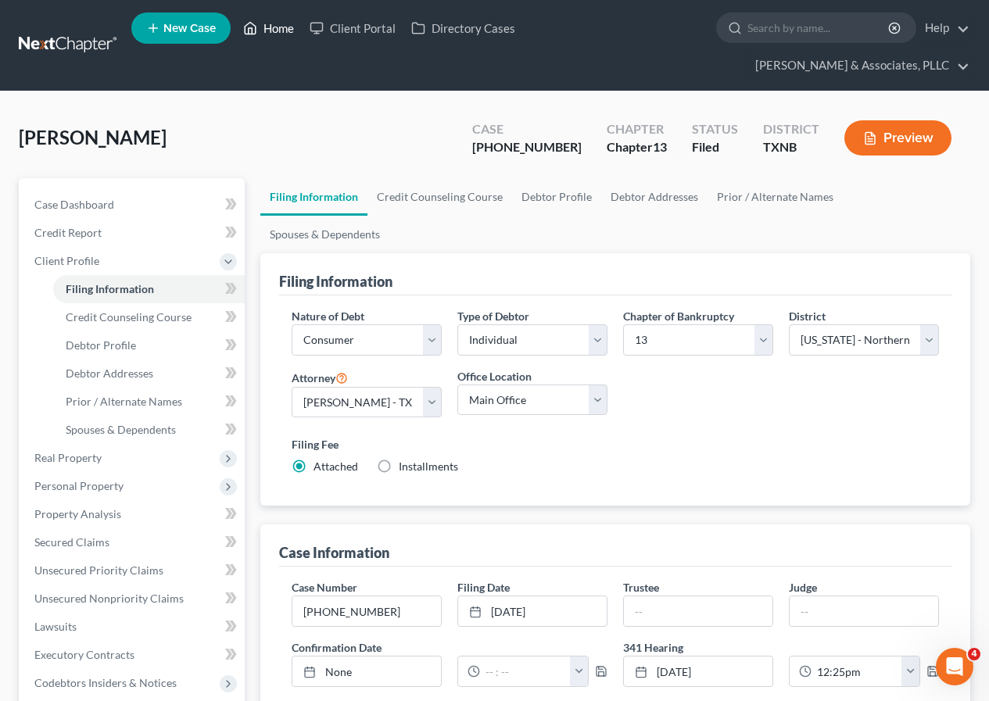
click at [275, 33] on link "Home" at bounding box center [268, 28] width 66 height 28
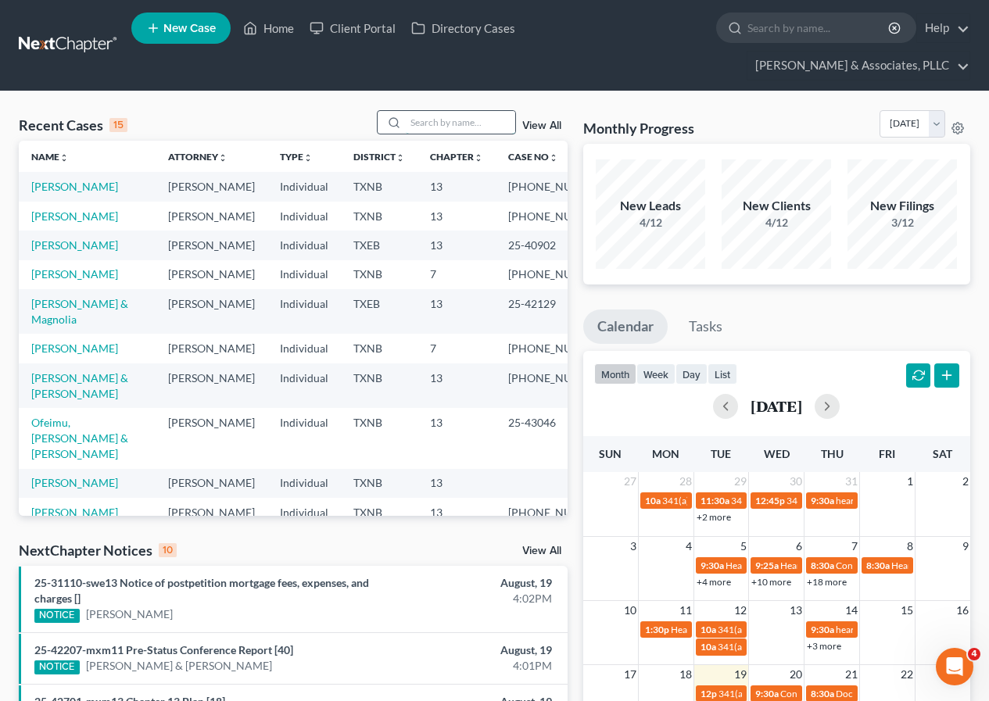
click at [442, 127] on input "search" at bounding box center [460, 122] width 109 height 23
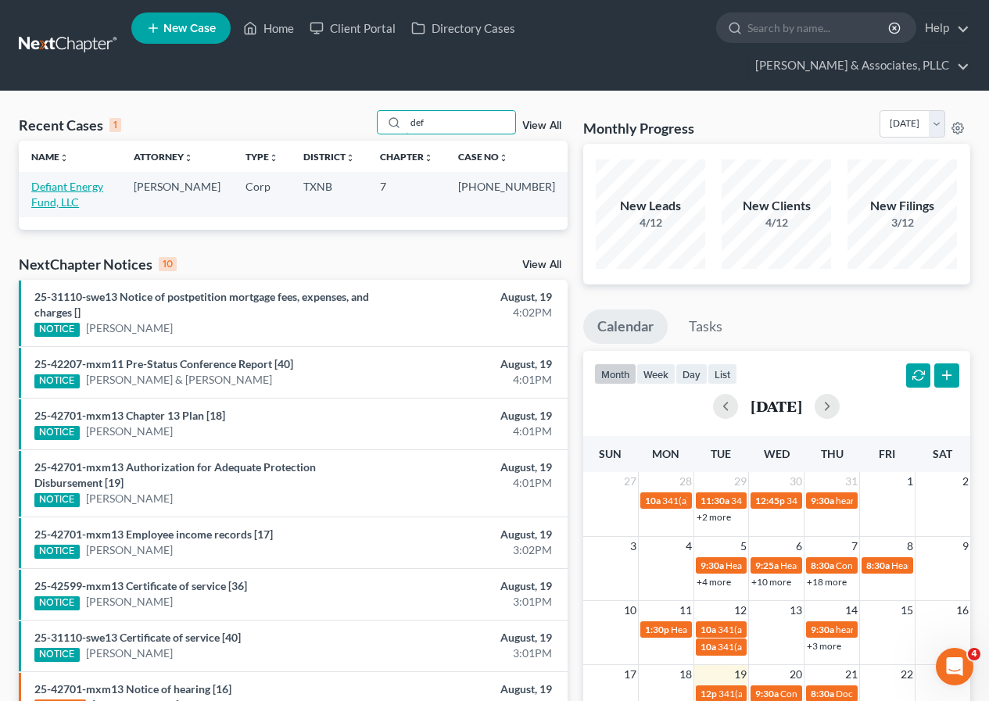
type input "def"
click at [101, 192] on link "Defiant Energy Fund, LLC" at bounding box center [67, 194] width 72 height 29
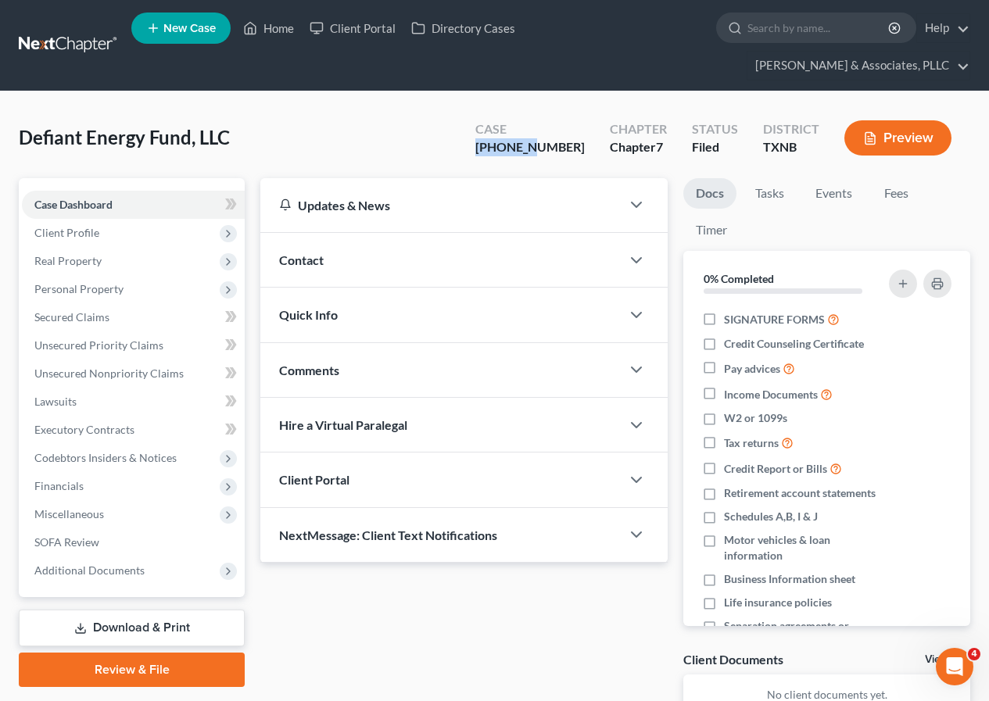
drag, startPoint x: 522, startPoint y: 147, endPoint x: 576, endPoint y: 146, distance: 54.0
click at [576, 146] on div "[PHONE_NUMBER]" at bounding box center [529, 147] width 109 height 18
copy div "25-32338"
